Goal: Information Seeking & Learning: Check status

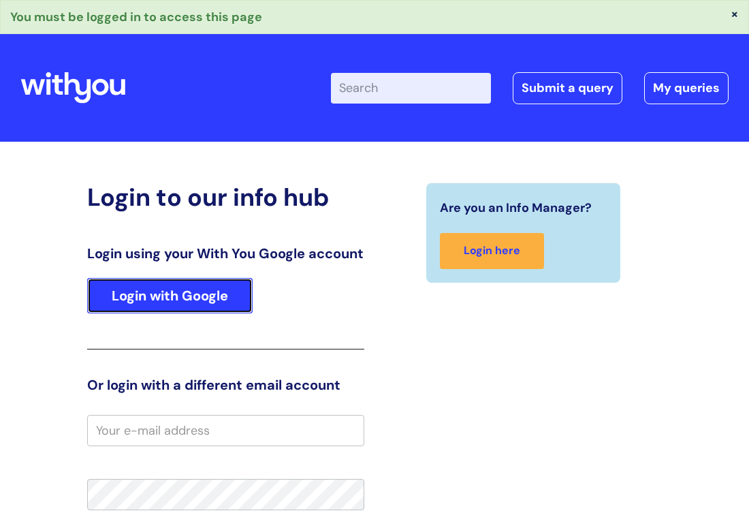
click at [161, 295] on link "Login with Google" at bounding box center [170, 295] width 166 height 35
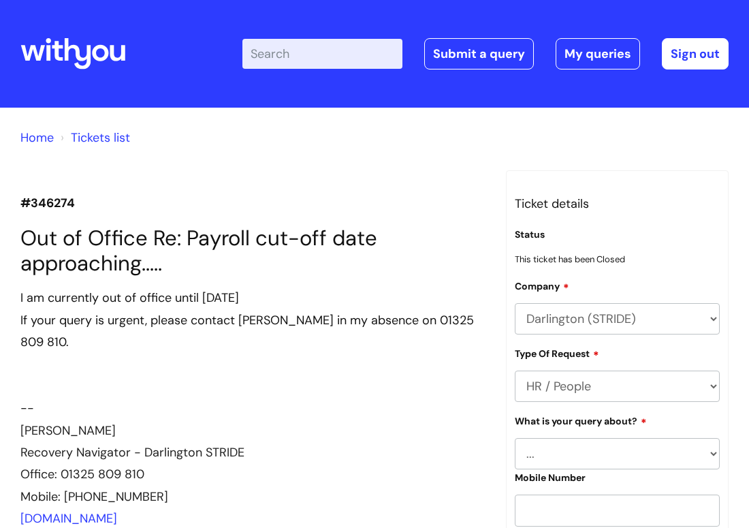
click at [91, 144] on link "Tickets list" at bounding box center [100, 137] width 59 height 16
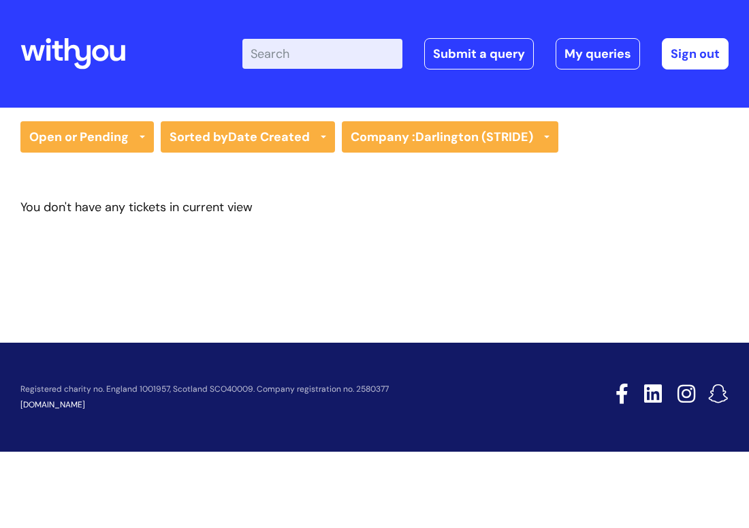
click at [83, 114] on div "Open or Pending All Tickets Open or Pending Resolved or Closed Date Created Las…" at bounding box center [374, 192] width 749 height 168
click at [84, 118] on div "Open or Pending All Tickets Open or Pending Resolved or Closed Date Created Las…" at bounding box center [374, 192] width 749 height 168
click at [89, 136] on link "Open or Pending" at bounding box center [87, 136] width 134 height 31
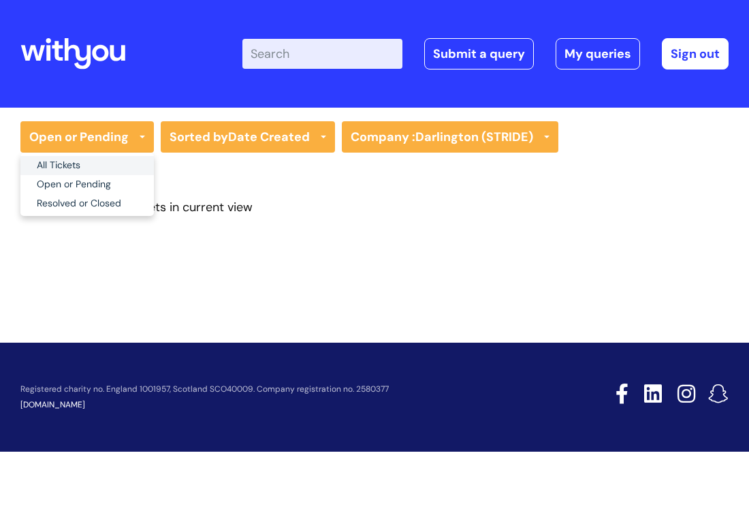
click at [84, 164] on link "All Tickets" at bounding box center [87, 165] width 134 height 19
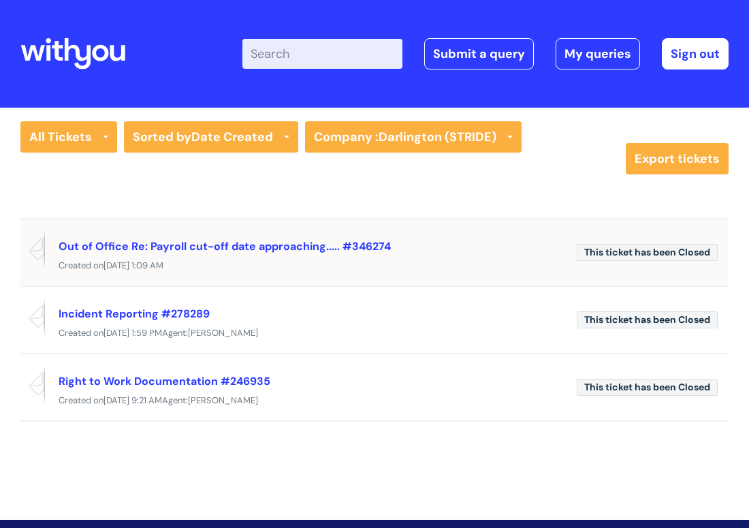
click at [150, 260] on span "Mon, 1 Sep at 1:09 AM" at bounding box center [134, 266] width 60 height 12
click at [145, 246] on link "Out of Office Re: Payroll cut-off date approaching..... #346274" at bounding box center [225, 246] width 332 height 14
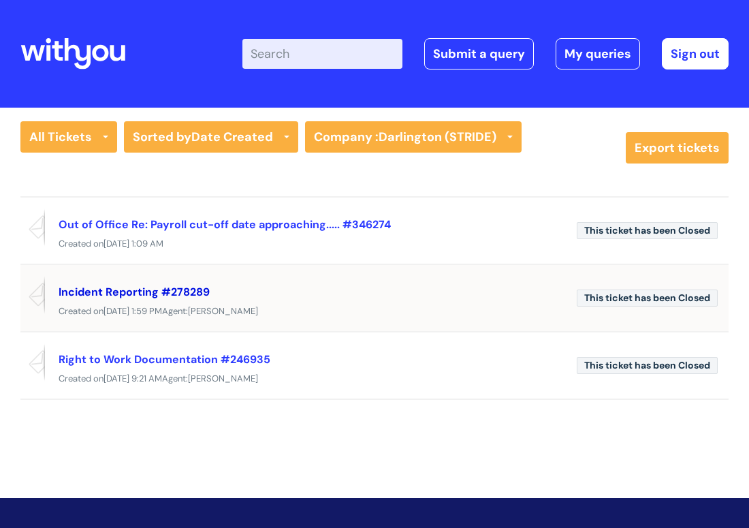
click at [168, 289] on link "Incident Reporting #278289" at bounding box center [134, 292] width 151 height 14
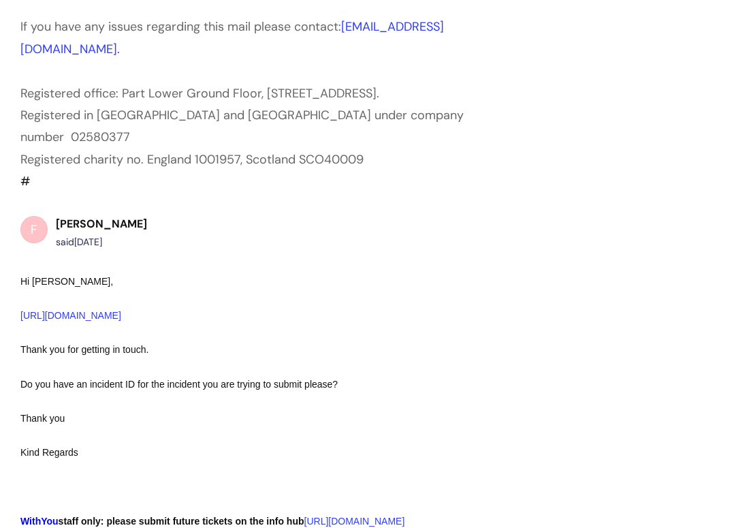
scroll to position [943, 0]
